Goal: Task Accomplishment & Management: Use online tool/utility

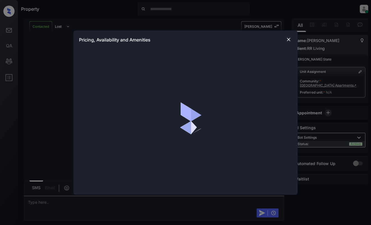
scroll to position [267, 0]
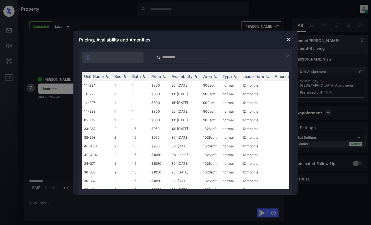
click at [285, 55] on img at bounding box center [287, 56] width 7 height 7
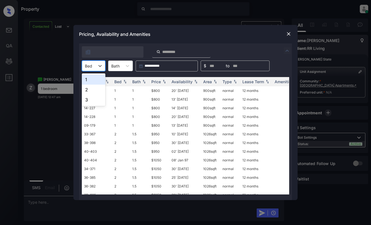
click at [91, 65] on div at bounding box center [88, 66] width 7 height 6
click at [102, 83] on div "1" at bounding box center [94, 79] width 24 height 10
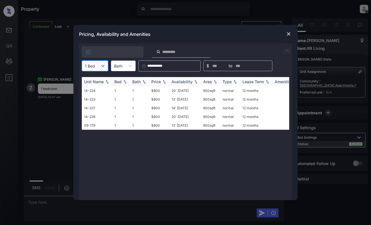
click at [162, 80] on img at bounding box center [164, 82] width 6 height 4
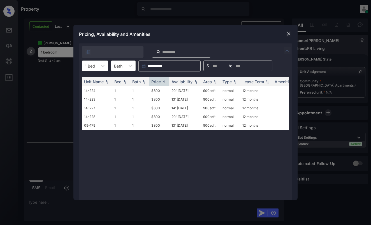
scroll to position [303, 0]
click at [286, 34] on img at bounding box center [289, 34] width 6 height 6
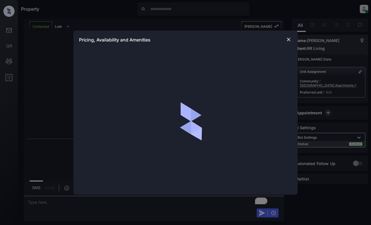
scroll to position [349, 0]
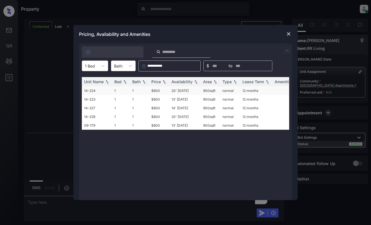
click at [140, 88] on td "1" at bounding box center [139, 90] width 19 height 9
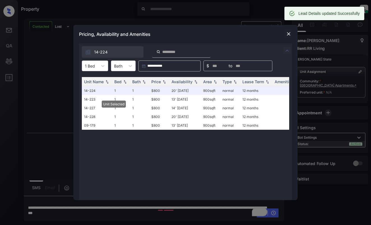
click at [286, 32] on img at bounding box center [289, 34] width 6 height 6
